Goal: Task Accomplishment & Management: Use online tool/utility

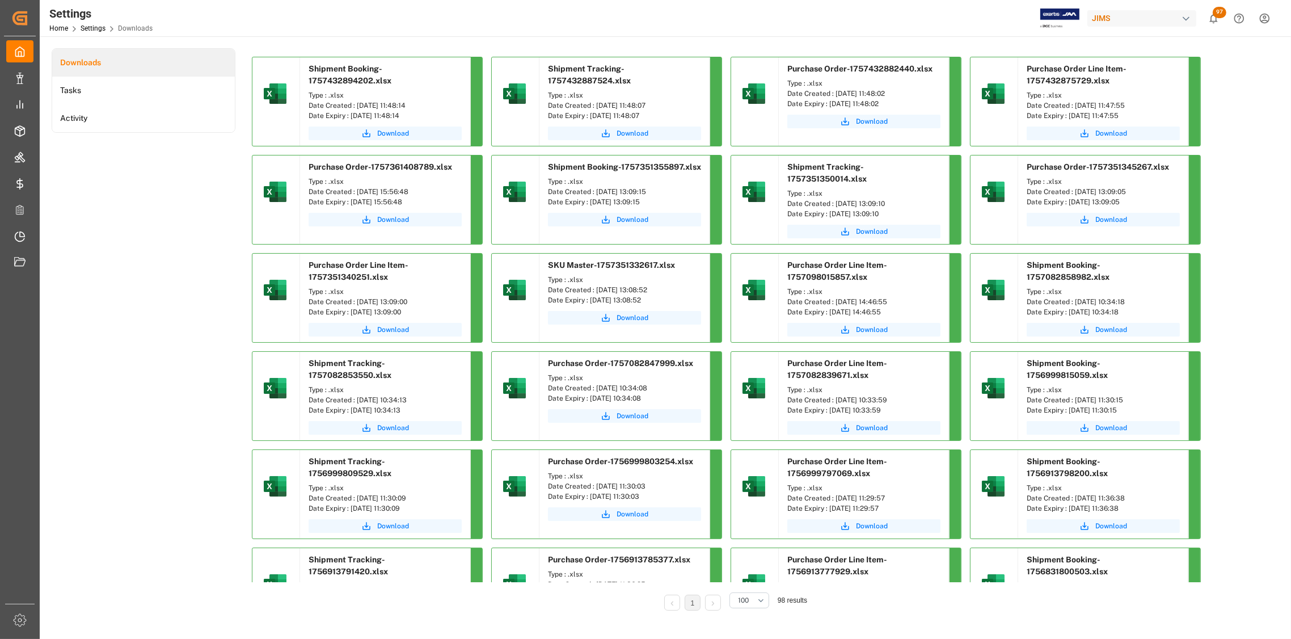
drag, startPoint x: 421, startPoint y: 106, endPoint x: 356, endPoint y: 108, distance: 64.7
click at [356, 108] on div "Date Created : [DATE] 11:48:14" at bounding box center [385, 105] width 153 height 10
copy div "[DATE] 11:48:14"
drag, startPoint x: 664, startPoint y: 104, endPoint x: 595, endPoint y: 108, distance: 69.4
click at [595, 108] on div "Date Created : [DATE] 11:48:07" at bounding box center [624, 105] width 153 height 10
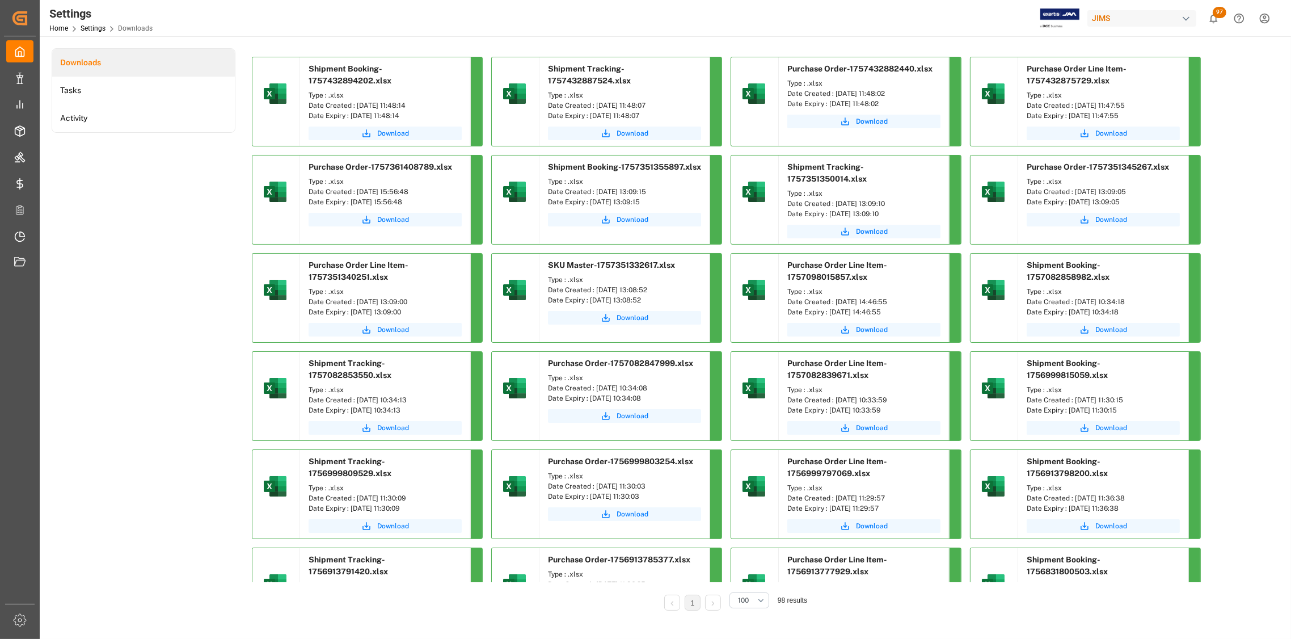
copy div "[DATE] 11:48:07"
drag, startPoint x: 888, startPoint y: 92, endPoint x: 834, endPoint y: 94, distance: 54.5
click at [834, 94] on div "Date Created : [DATE] 11:48:02" at bounding box center [863, 94] width 153 height 10
copy div "[DATE] 11:48:02"
drag, startPoint x: 1145, startPoint y: 105, endPoint x: 1076, endPoint y: 108, distance: 68.7
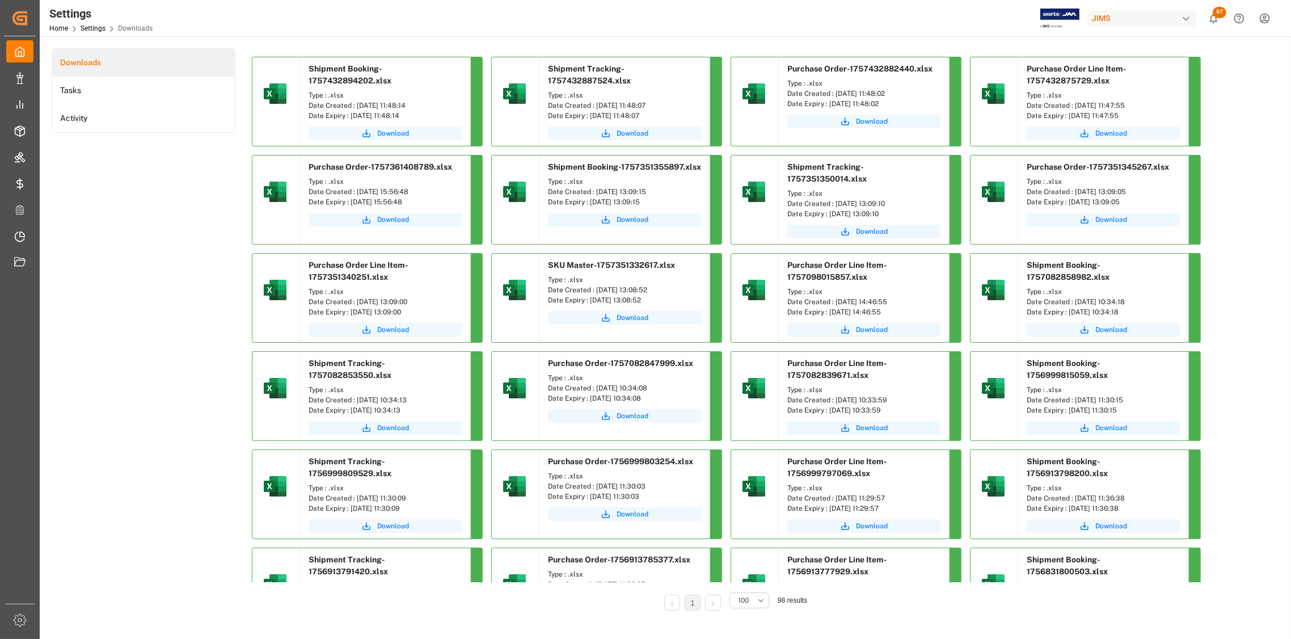
click at [1076, 108] on div "Date Created : [DATE] 11:47:55" at bounding box center [1103, 105] width 153 height 10
copy div "[DATE] 11:47:55"
